Goal: Task Accomplishment & Management: Manage account settings

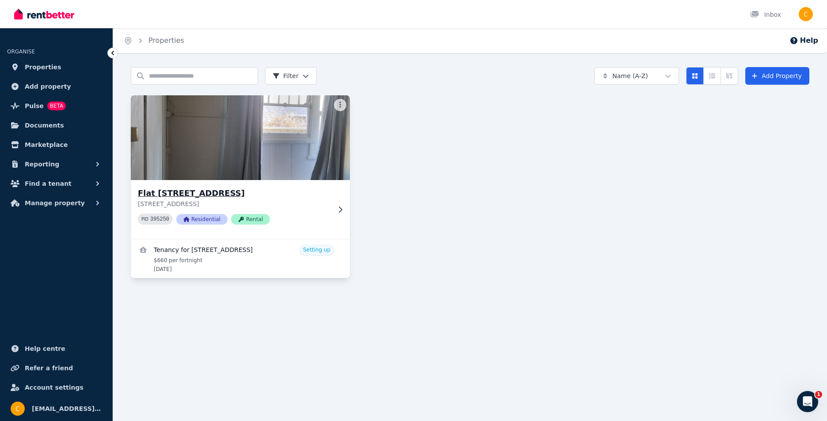
click at [199, 216] on span "Residential" at bounding box center [201, 219] width 51 height 11
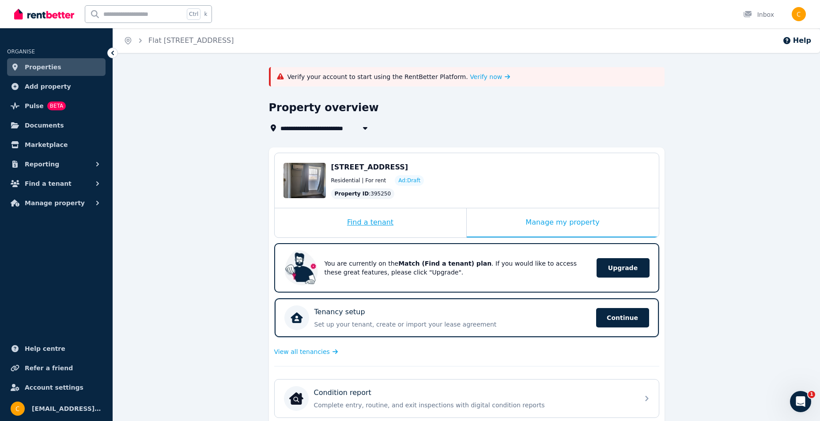
click at [386, 222] on div "Find a tenant" at bounding box center [371, 223] width 192 height 29
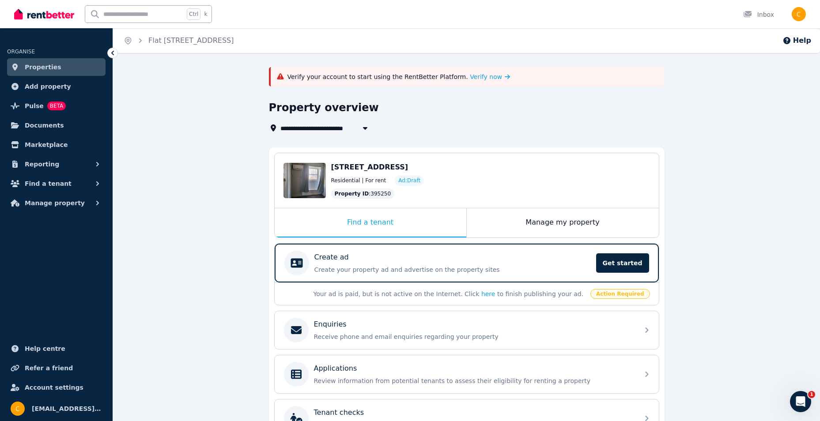
click at [367, 168] on span "[STREET_ADDRESS]" at bounding box center [369, 167] width 77 height 8
click at [409, 167] on span "[STREET_ADDRESS]" at bounding box center [369, 167] width 77 height 8
click at [319, 178] on div "Edit" at bounding box center [305, 180] width 42 height 35
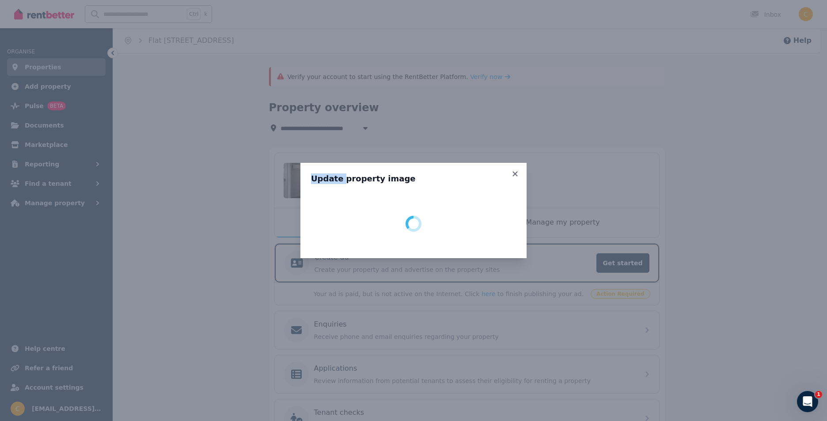
click at [318, 178] on h3 "Update property image" at bounding box center [413, 179] width 205 height 11
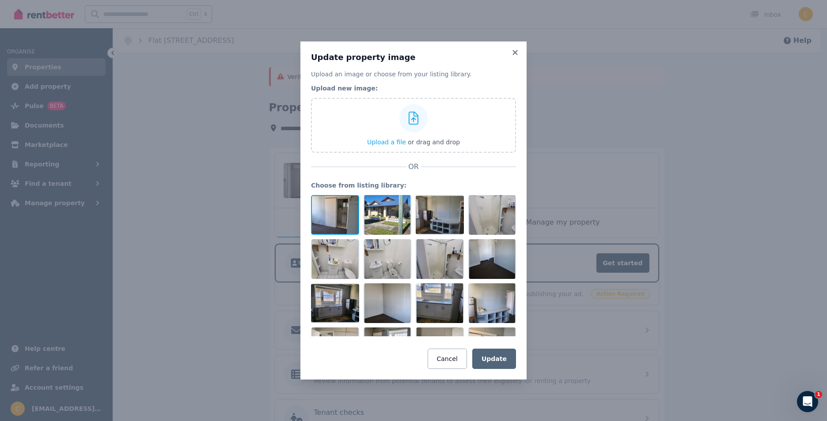
click at [335, 219] on div at bounding box center [335, 215] width 48 height 40
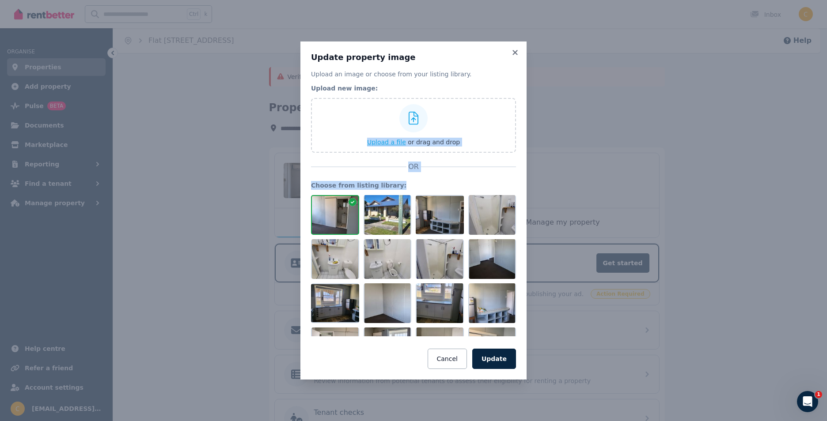
drag, startPoint x: 328, startPoint y: 218, endPoint x: 353, endPoint y: 112, distance: 109.3
click at [353, 112] on div "Upload an image or choose from your listing library. Upload new image: Upload a…" at bounding box center [413, 220] width 205 height 300
click at [413, 118] on icon at bounding box center [414, 118] width 10 height 13
click at [0, 0] on input "Upload a file or drag and drop" at bounding box center [0, 0] width 0 height 0
click at [492, 360] on button "Update" at bounding box center [494, 359] width 44 height 20
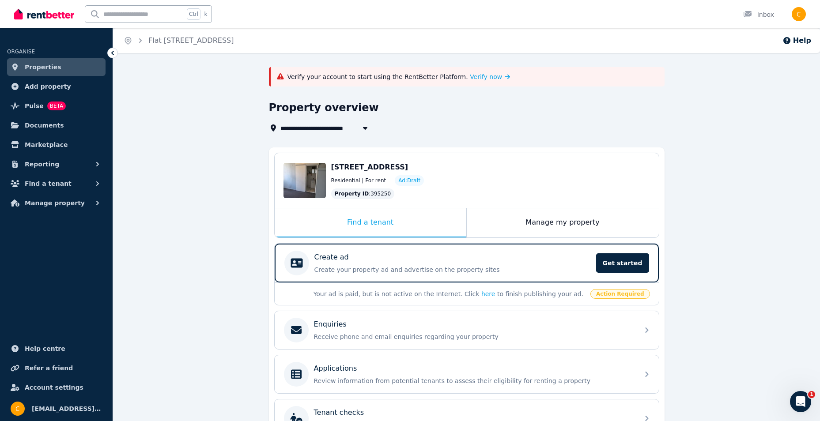
click at [369, 195] on div "Property ID : 395250" at bounding box center [363, 194] width 64 height 11
click at [470, 76] on span "Verify now" at bounding box center [486, 76] width 32 height 9
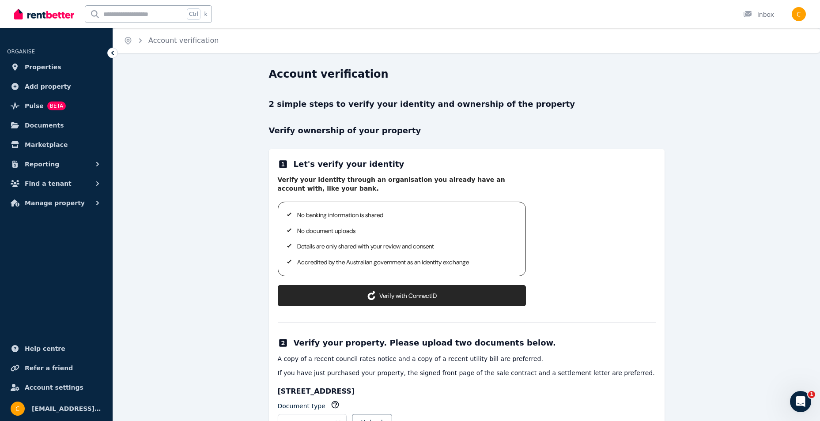
click at [410, 296] on button "Verify with ConnectID" at bounding box center [402, 295] width 248 height 21
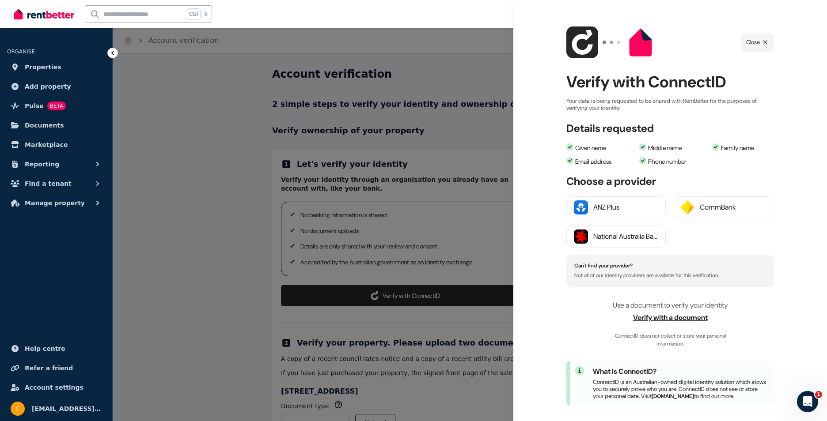
click at [403, 304] on div at bounding box center [413, 210] width 827 height 421
click at [399, 296] on div at bounding box center [413, 210] width 827 height 421
click at [217, 106] on div at bounding box center [413, 210] width 827 height 421
click at [112, 51] on icon at bounding box center [112, 53] width 9 height 9
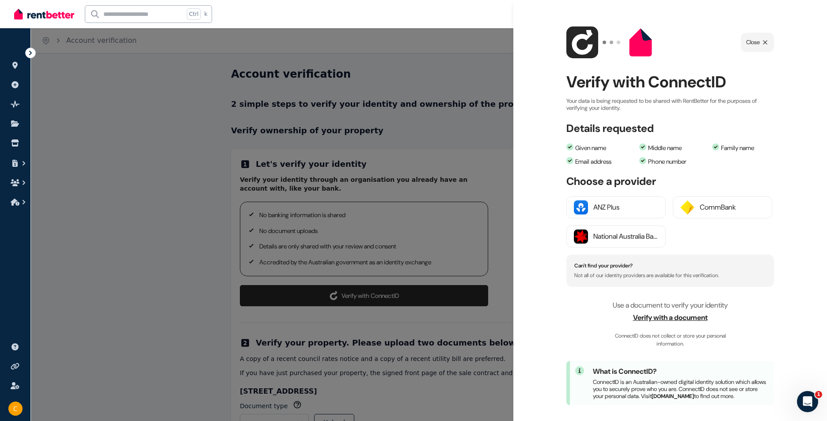
click at [687, 315] on span "Verify with a document" at bounding box center [670, 318] width 208 height 11
